Goal: Task Accomplishment & Management: Manage account settings

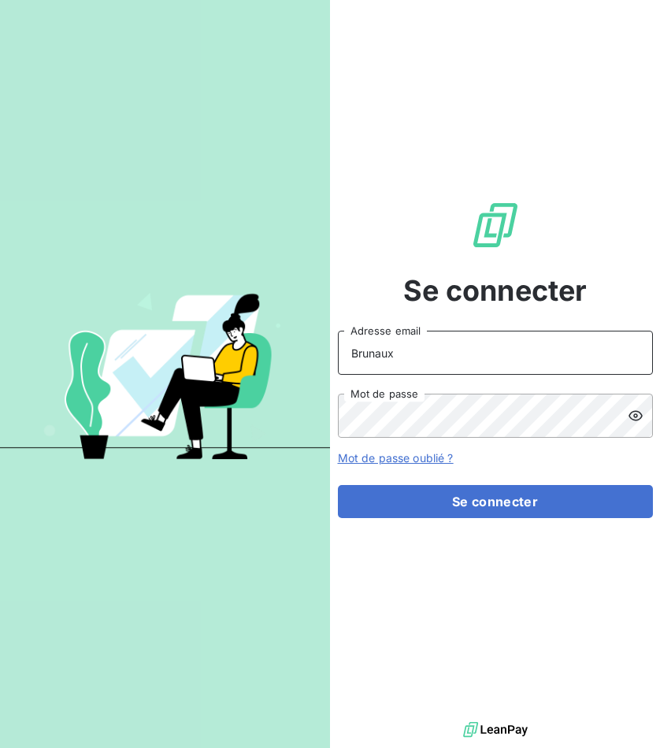
click at [399, 354] on input "Brunaux" at bounding box center [495, 353] width 315 height 44
click at [433, 367] on input "Brunaux" at bounding box center [495, 353] width 315 height 44
type input "a"
click at [433, 368] on input "hadrien^" at bounding box center [495, 353] width 315 height 44
click at [439, 526] on div "Se connecter [EMAIL_ADDRESS][DOMAIN_NAME] Adresse email Mot de passe Mot de pas…" at bounding box center [495, 359] width 315 height 718
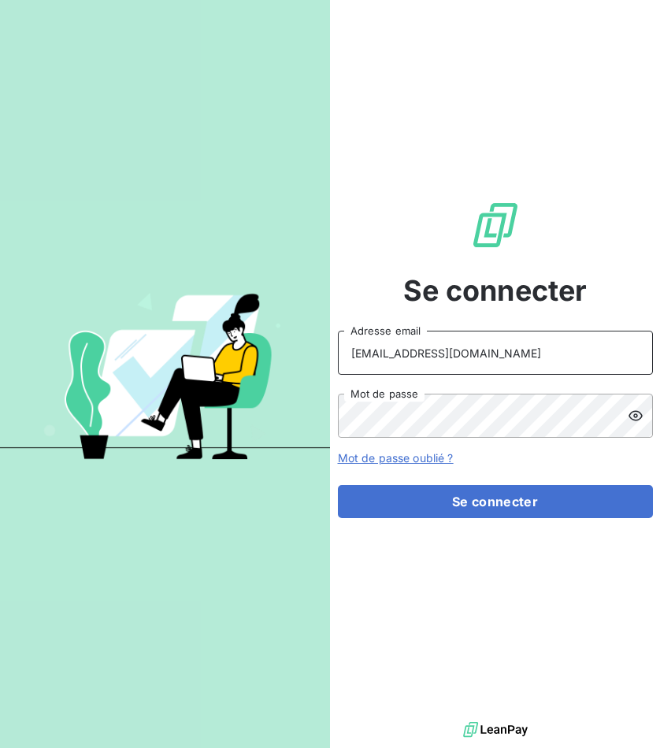
click at [415, 354] on input "[EMAIL_ADDRESS][DOMAIN_NAME]" at bounding box center [495, 353] width 315 height 44
type input "[EMAIL_ADDRESS][DOMAIN_NAME]"
click at [338, 485] on button "Se connecter" at bounding box center [495, 501] width 315 height 33
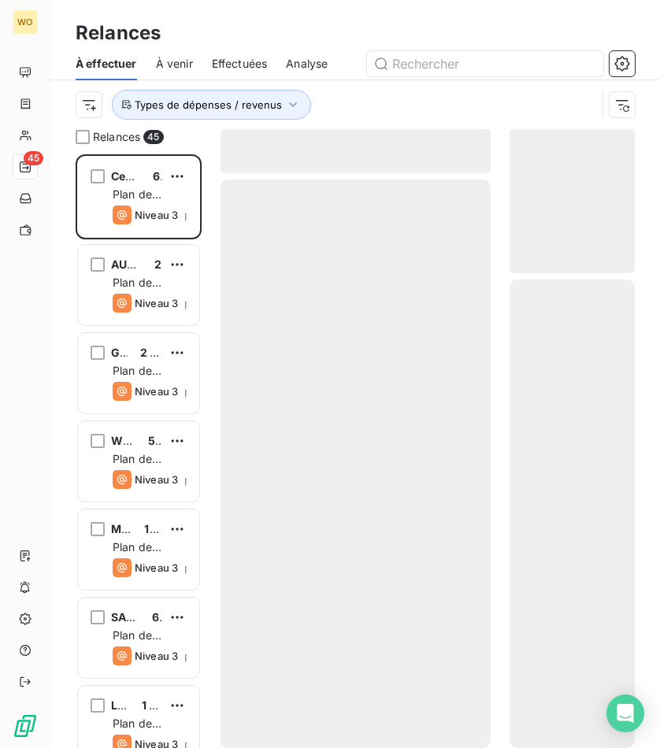
scroll to position [581, 113]
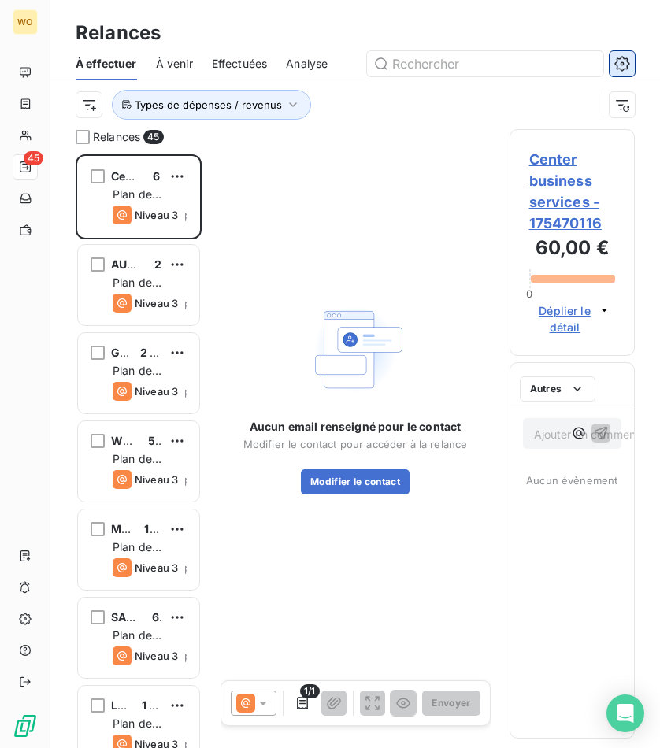
click at [632, 65] on button "button" at bounding box center [622, 63] width 25 height 25
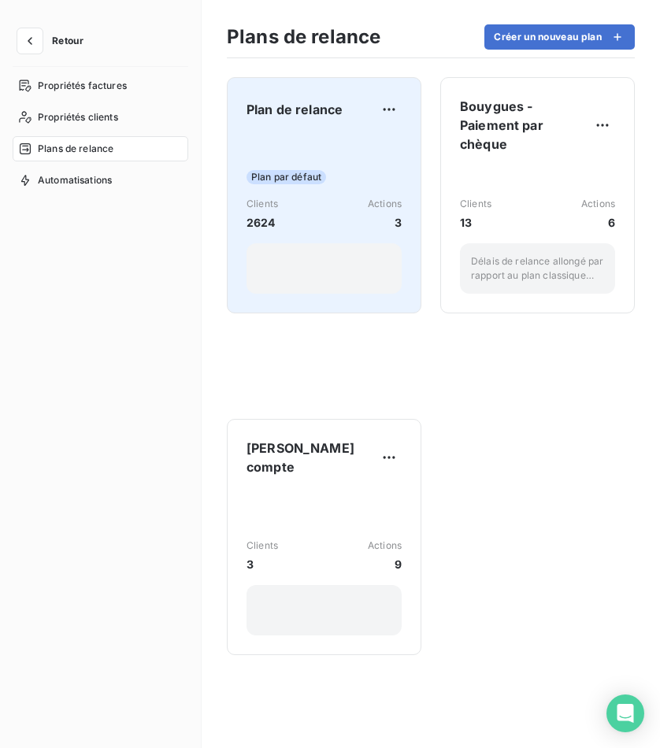
click at [322, 126] on div "Plan de relance Plan par défaut Clients 2624 Actions 3" at bounding box center [324, 195] width 155 height 197
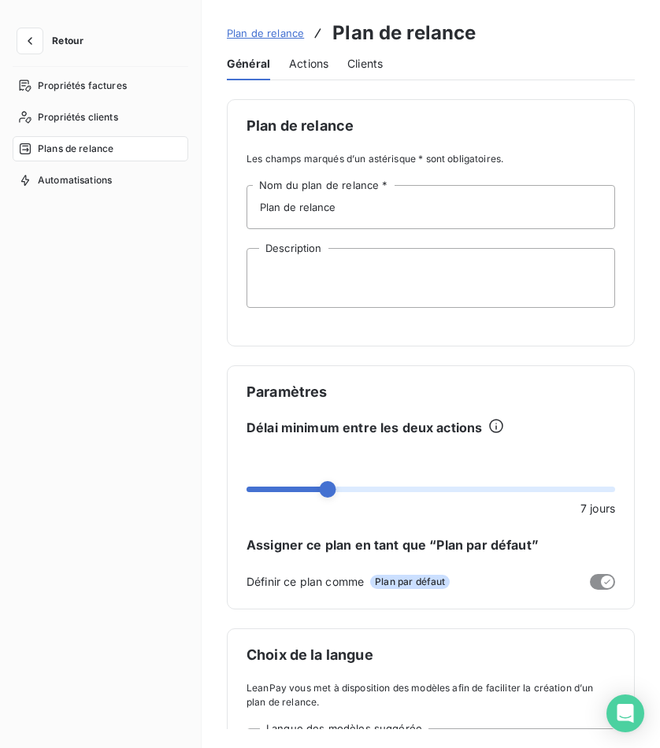
scroll to position [256, 0]
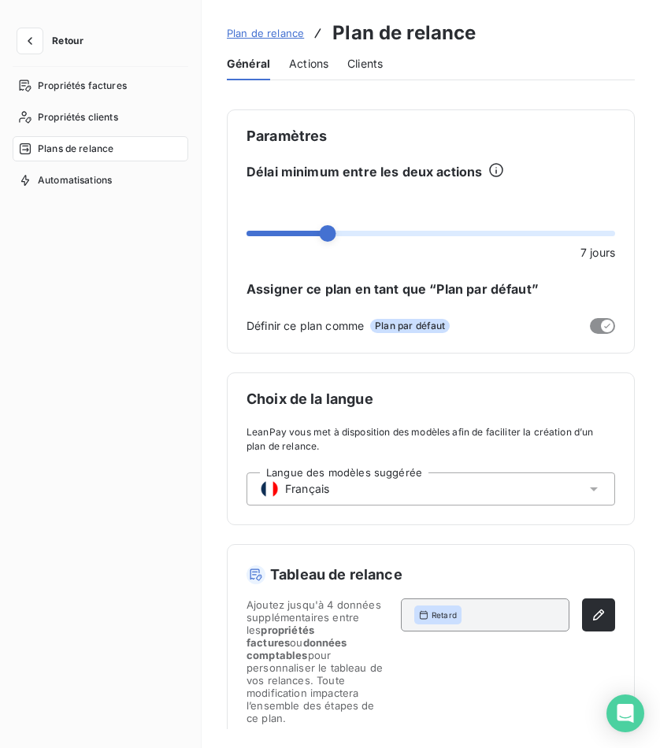
click at [304, 72] on div "Actions" at bounding box center [308, 63] width 39 height 33
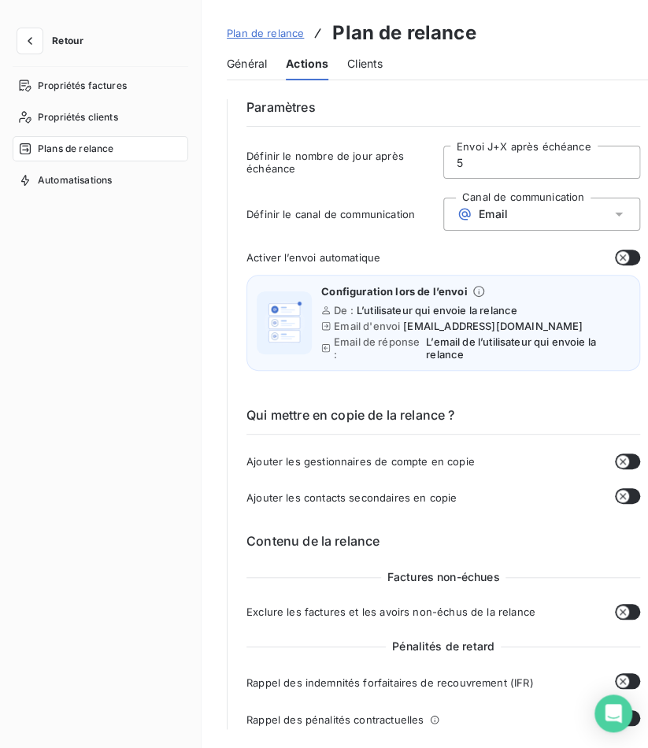
scroll to position [417, 0]
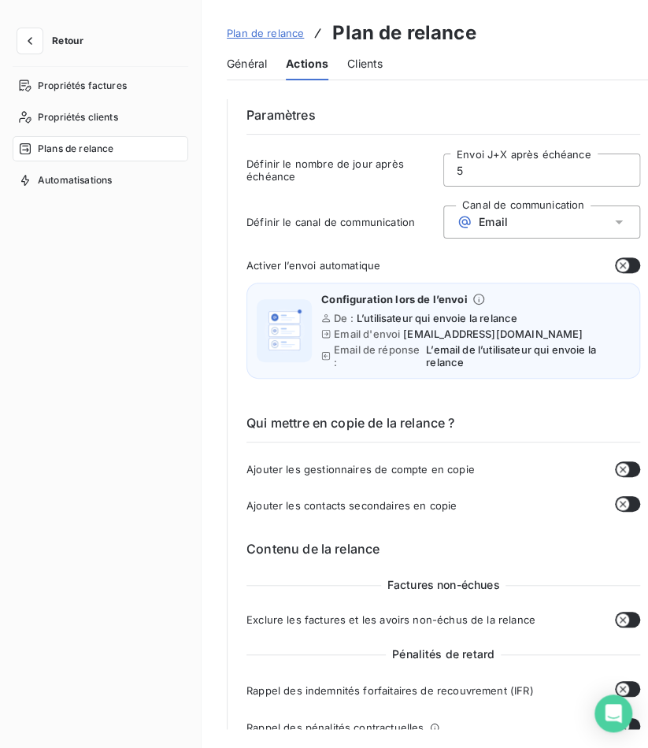
click at [257, 32] on span "Plan de relance" at bounding box center [265, 33] width 77 height 13
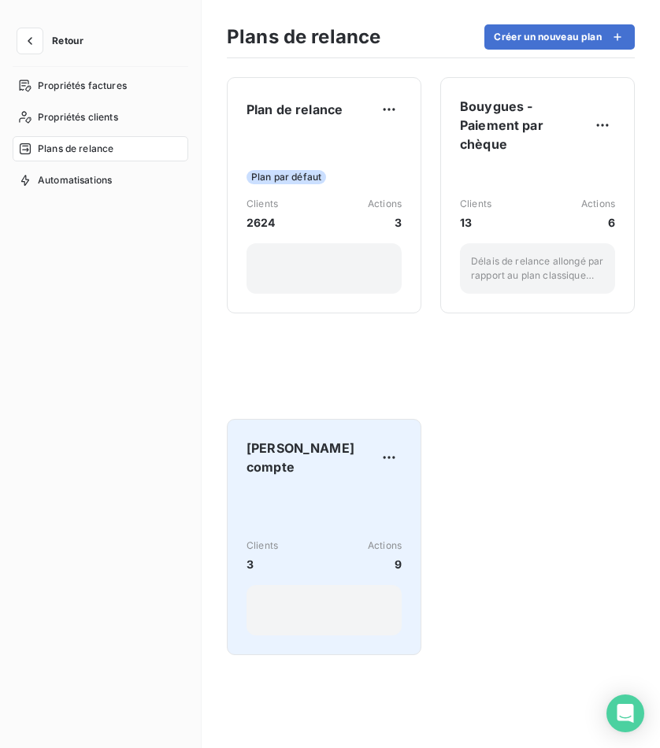
click at [326, 494] on div "Clients 3 Actions 9" at bounding box center [324, 562] width 155 height 146
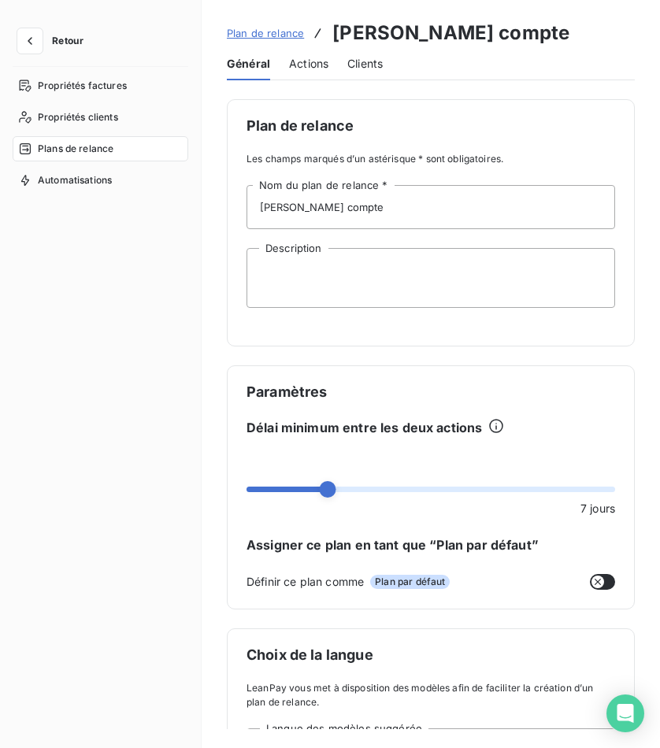
click at [313, 81] on div "Plan de relance [PERSON_NAME] compte Général Actions Clients Plan de relance Le…" at bounding box center [431, 374] width 458 height 748
click at [313, 69] on span "Actions" at bounding box center [308, 64] width 39 height 16
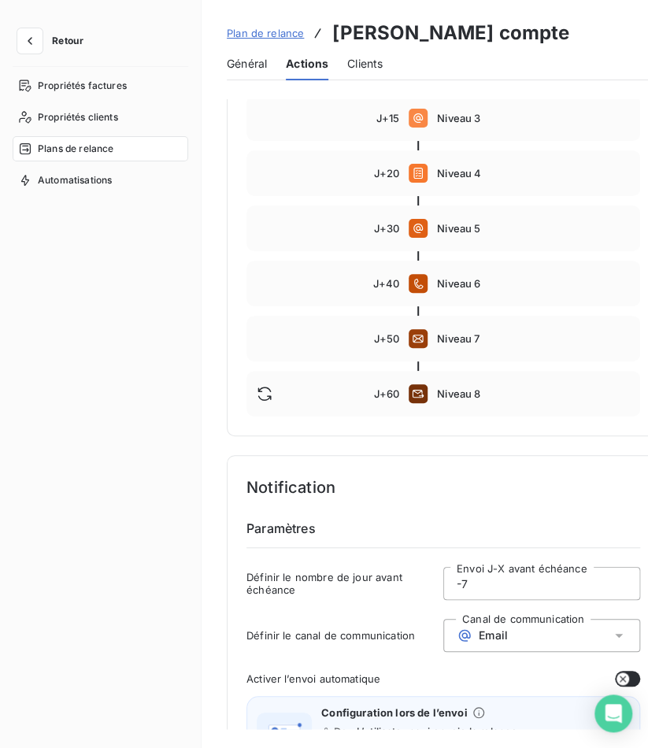
scroll to position [352, 0]
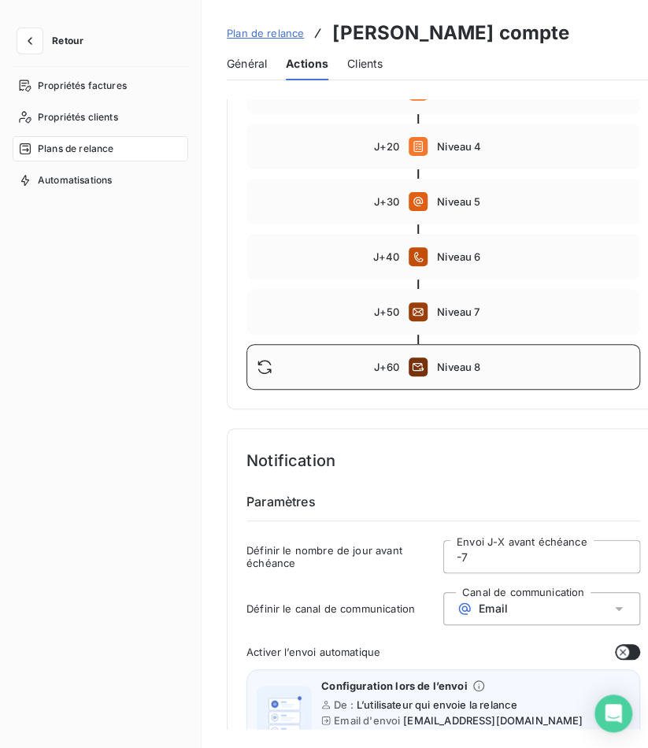
click at [499, 359] on div "J+60 Niveau 8" at bounding box center [444, 367] width 394 height 46
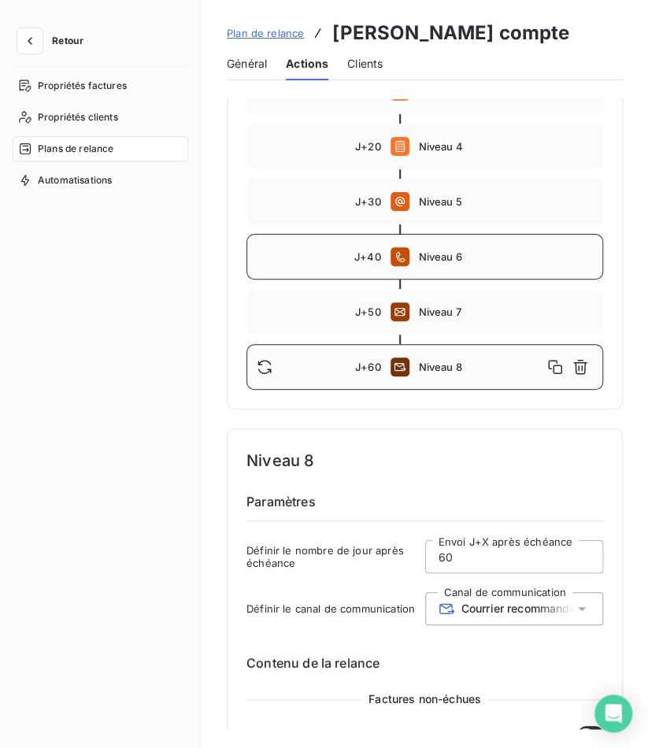
click at [477, 240] on div "J+40 Niveau 6" at bounding box center [425, 257] width 357 height 46
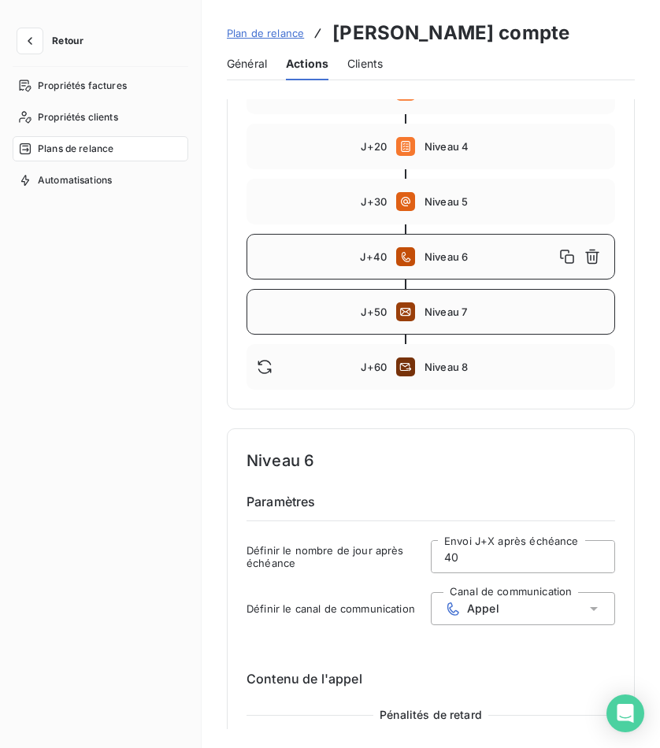
click at [454, 316] on span "Niveau 7" at bounding box center [514, 312] width 180 height 13
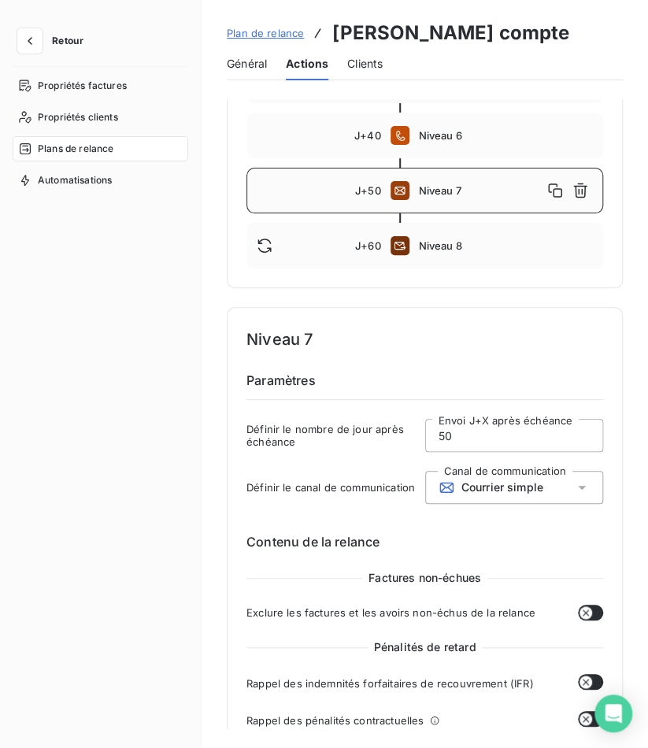
scroll to position [465, 0]
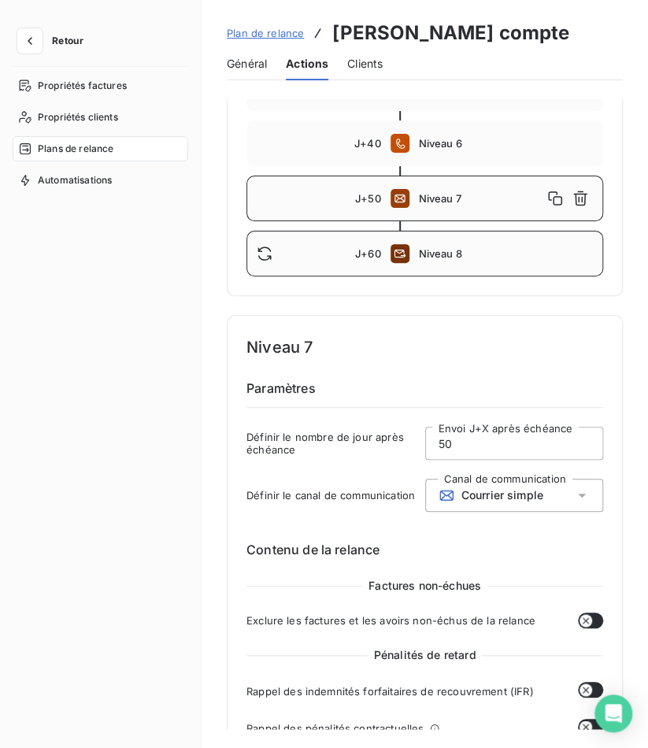
click at [455, 240] on div "J+60 Niveau 8" at bounding box center [425, 254] width 357 height 46
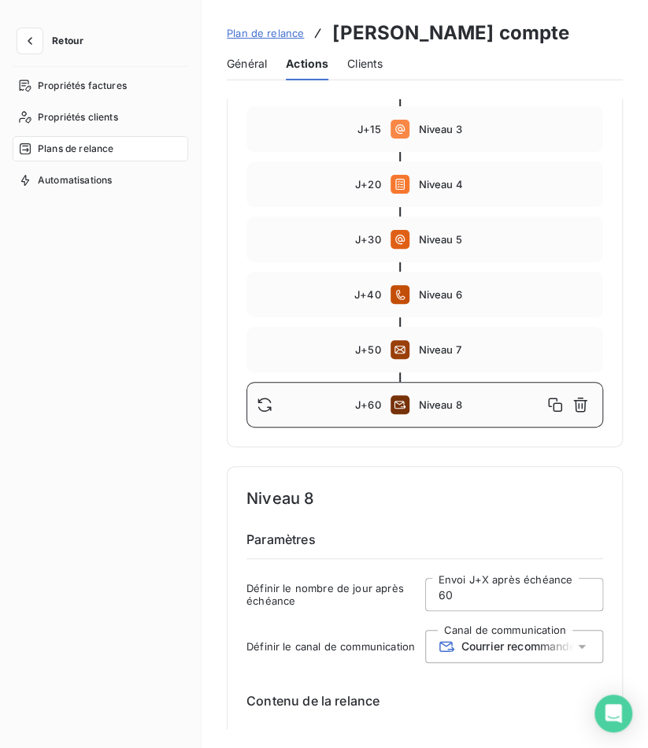
scroll to position [313, 0]
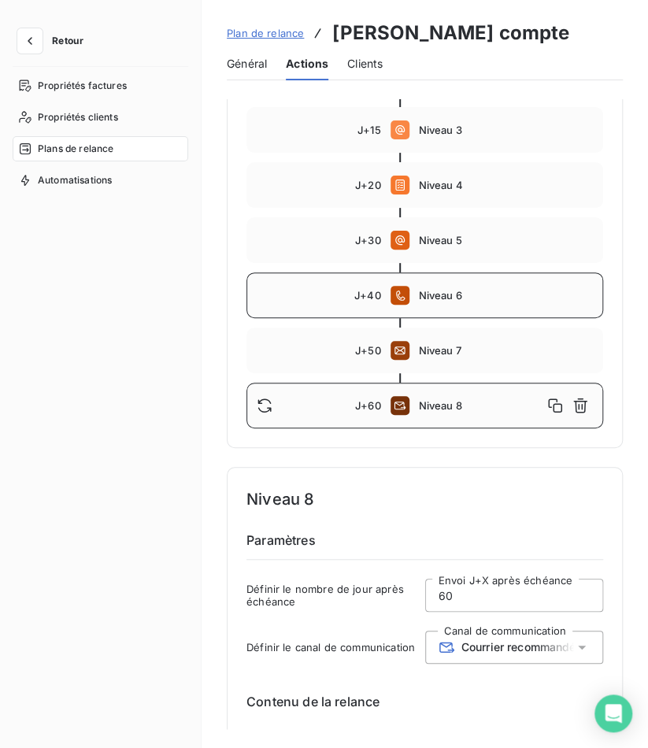
click at [436, 309] on div "J+40 Niveau 6" at bounding box center [425, 295] width 357 height 46
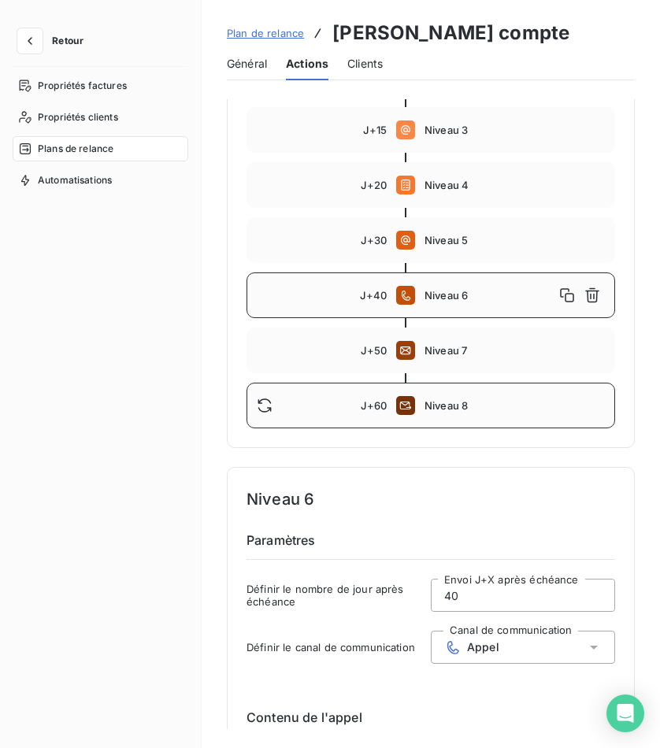
click at [465, 412] on div "J+60 Niveau 8" at bounding box center [431, 406] width 369 height 46
type input "60"
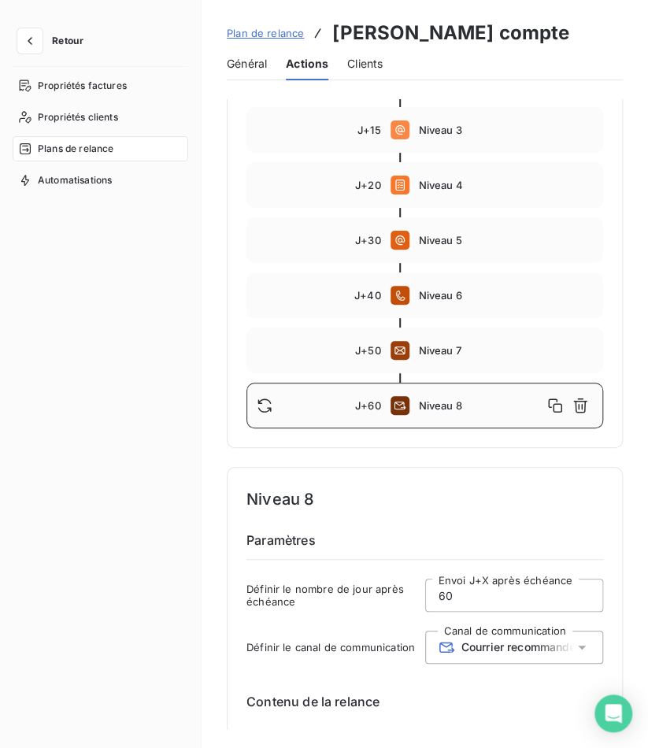
click at [539, 647] on span "Courrier recommandé" at bounding box center [519, 647] width 115 height 13
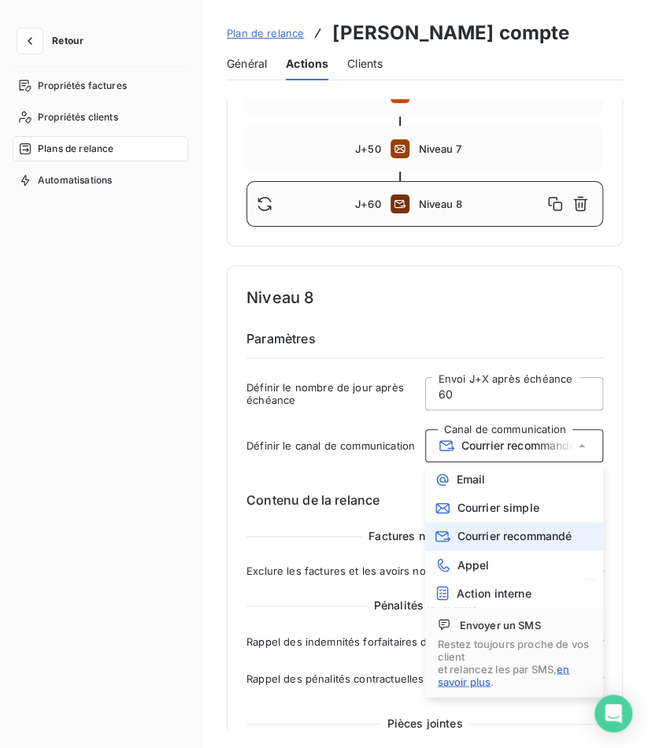
scroll to position [516, 0]
click at [523, 448] on span "Courrier recommandé" at bounding box center [519, 445] width 115 height 13
